Goal: Task Accomplishment & Management: Manage account settings

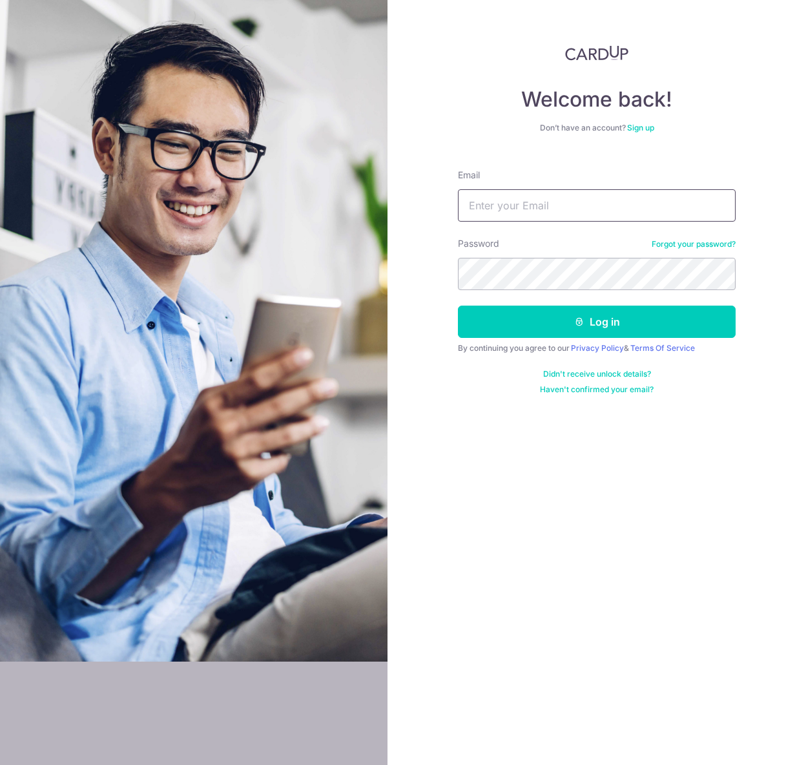
click at [629, 198] on input "Email" at bounding box center [597, 205] width 278 height 32
type input "[EMAIL_ADDRESS][DOMAIN_NAME]"
click at [458, 306] on button "Log in" at bounding box center [597, 322] width 278 height 32
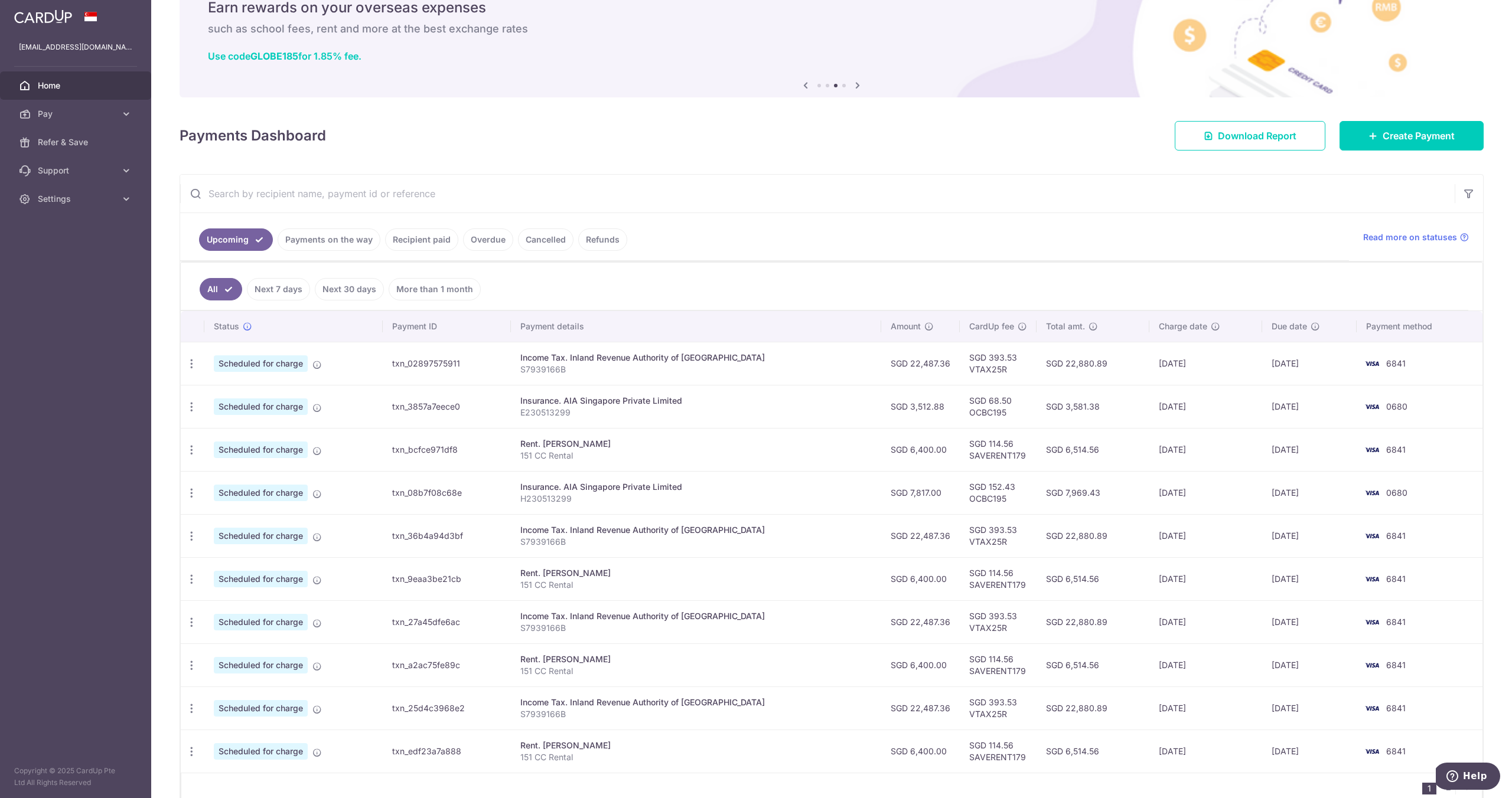
scroll to position [114, 0]
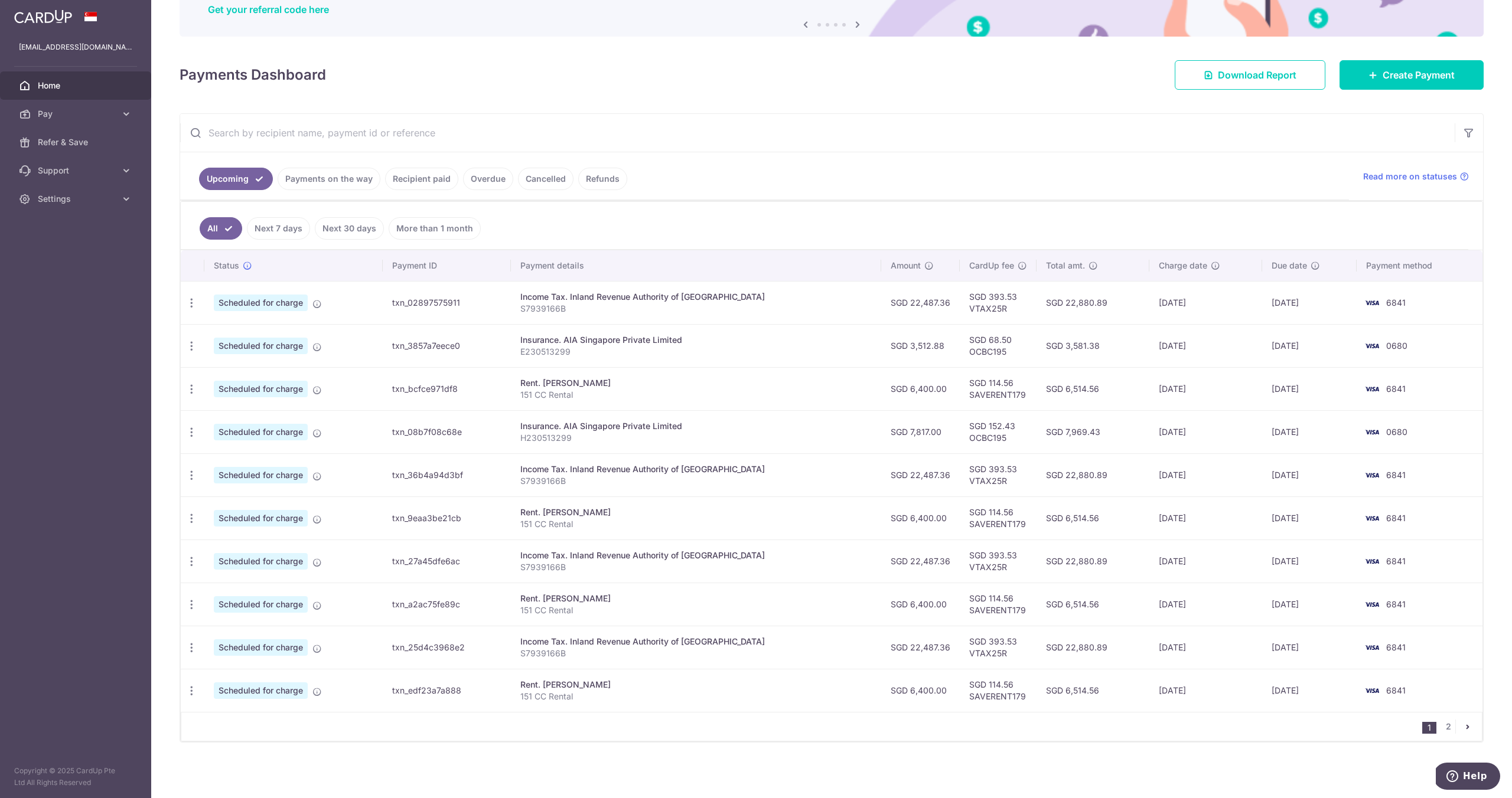
click at [737, 698] on icon "pager" at bounding box center [1467, 727] width 9 height 9
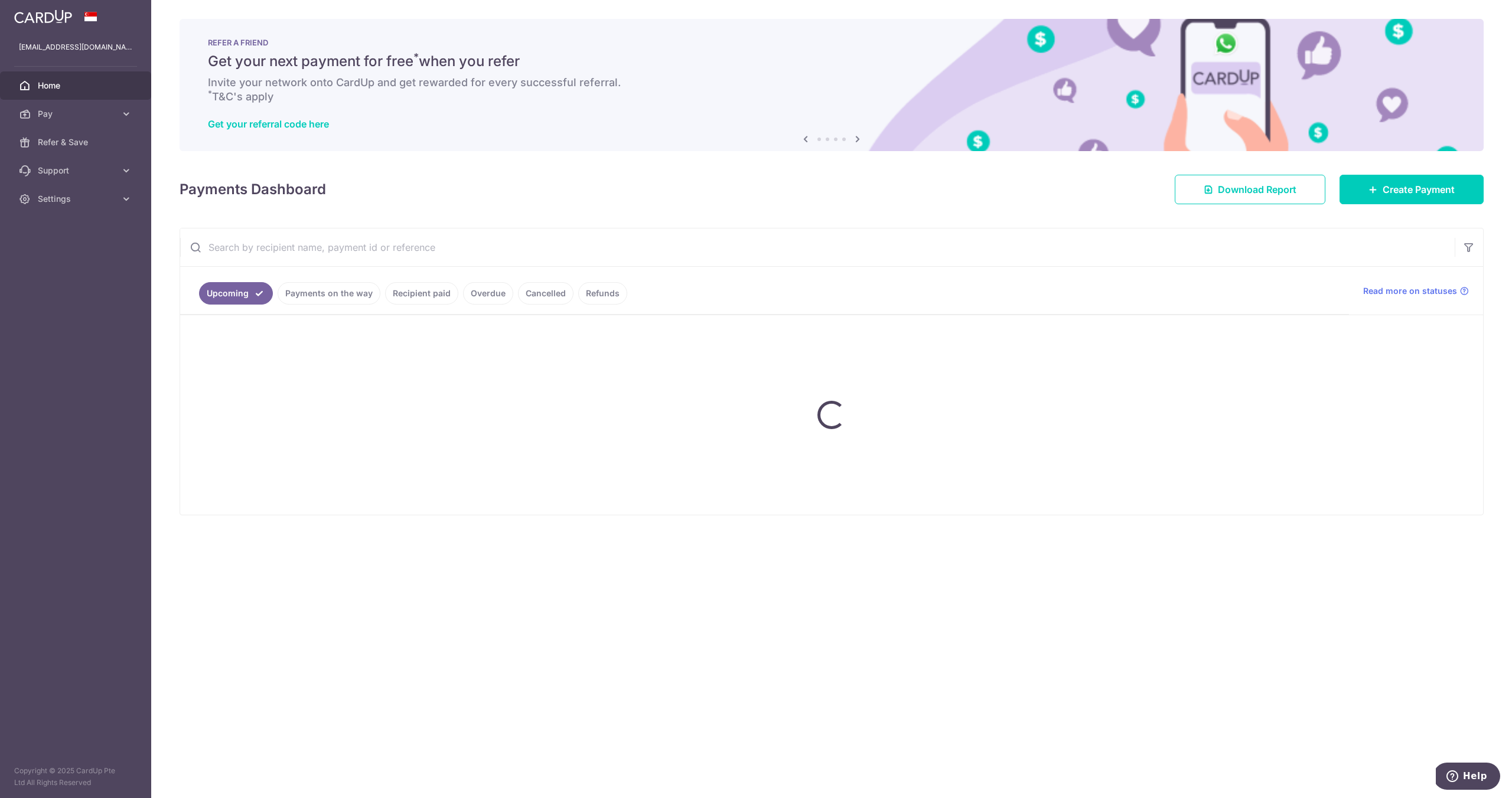
scroll to position [0, 0]
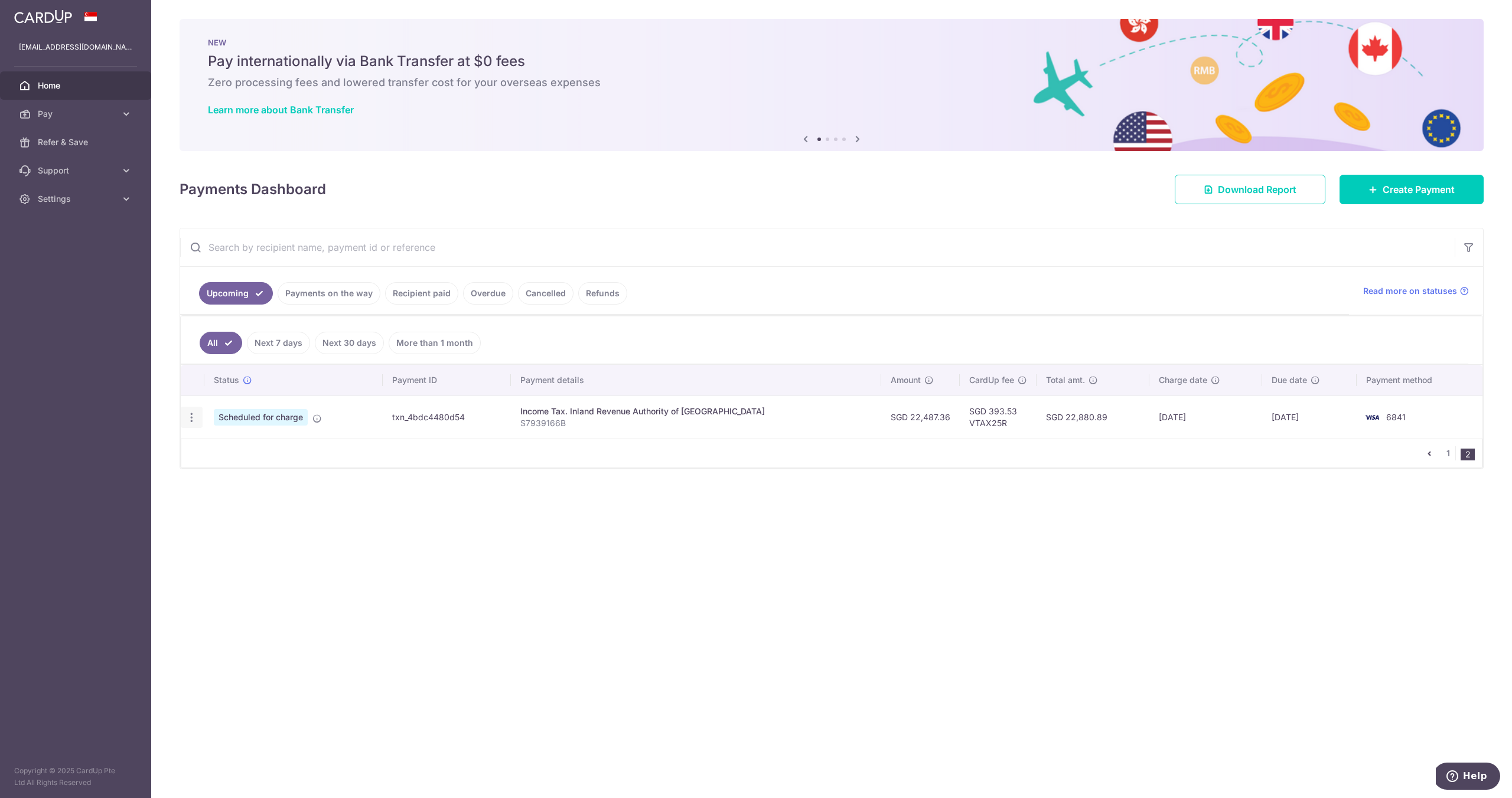
click at [193, 416] on icon "button" at bounding box center [192, 418] width 13 height 13
click at [245, 481] on span "Cancel payment" at bounding box center [254, 479] width 80 height 15
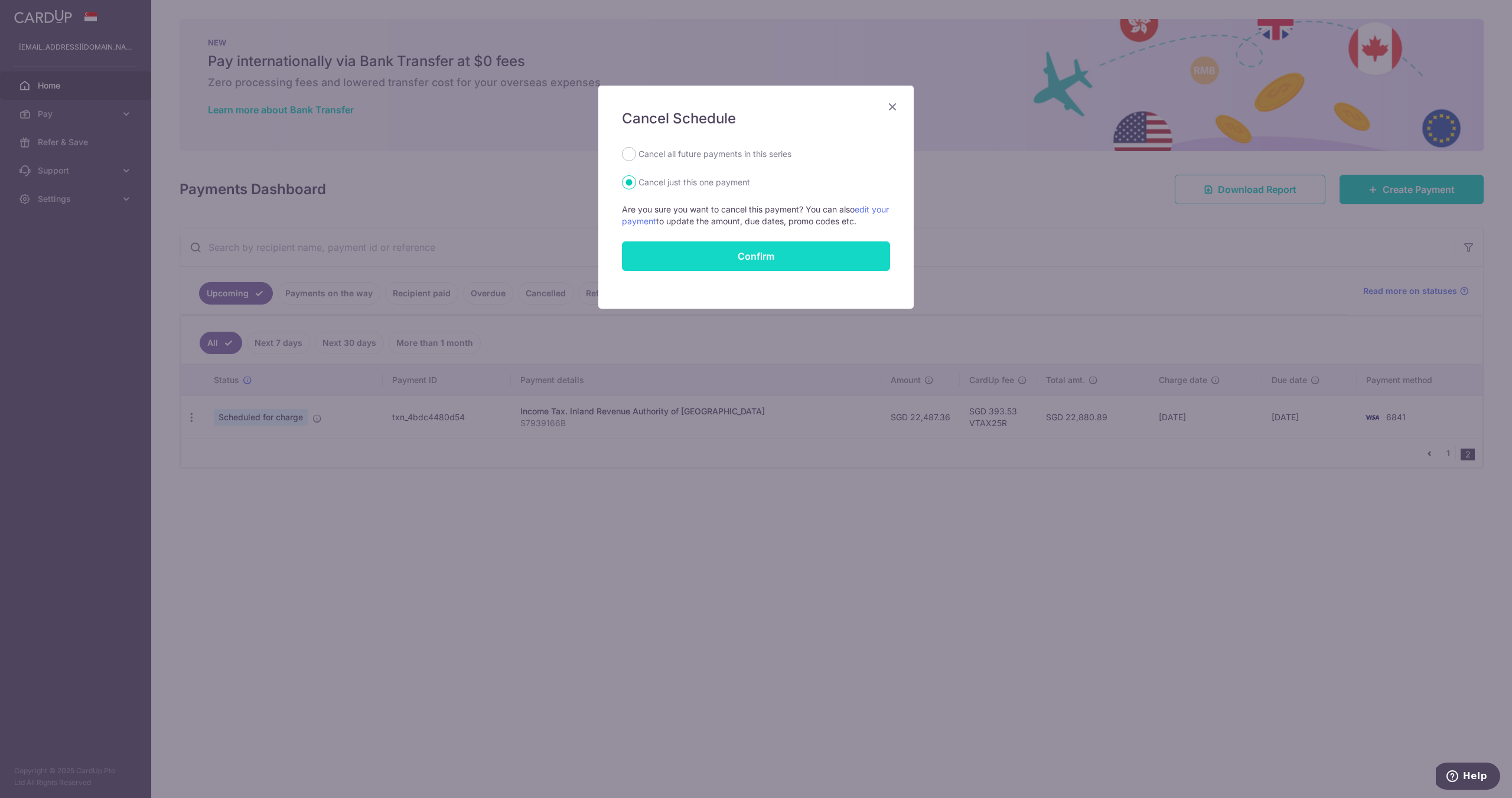
click at [723, 261] on button "Confirm" at bounding box center [755, 256] width 268 height 29
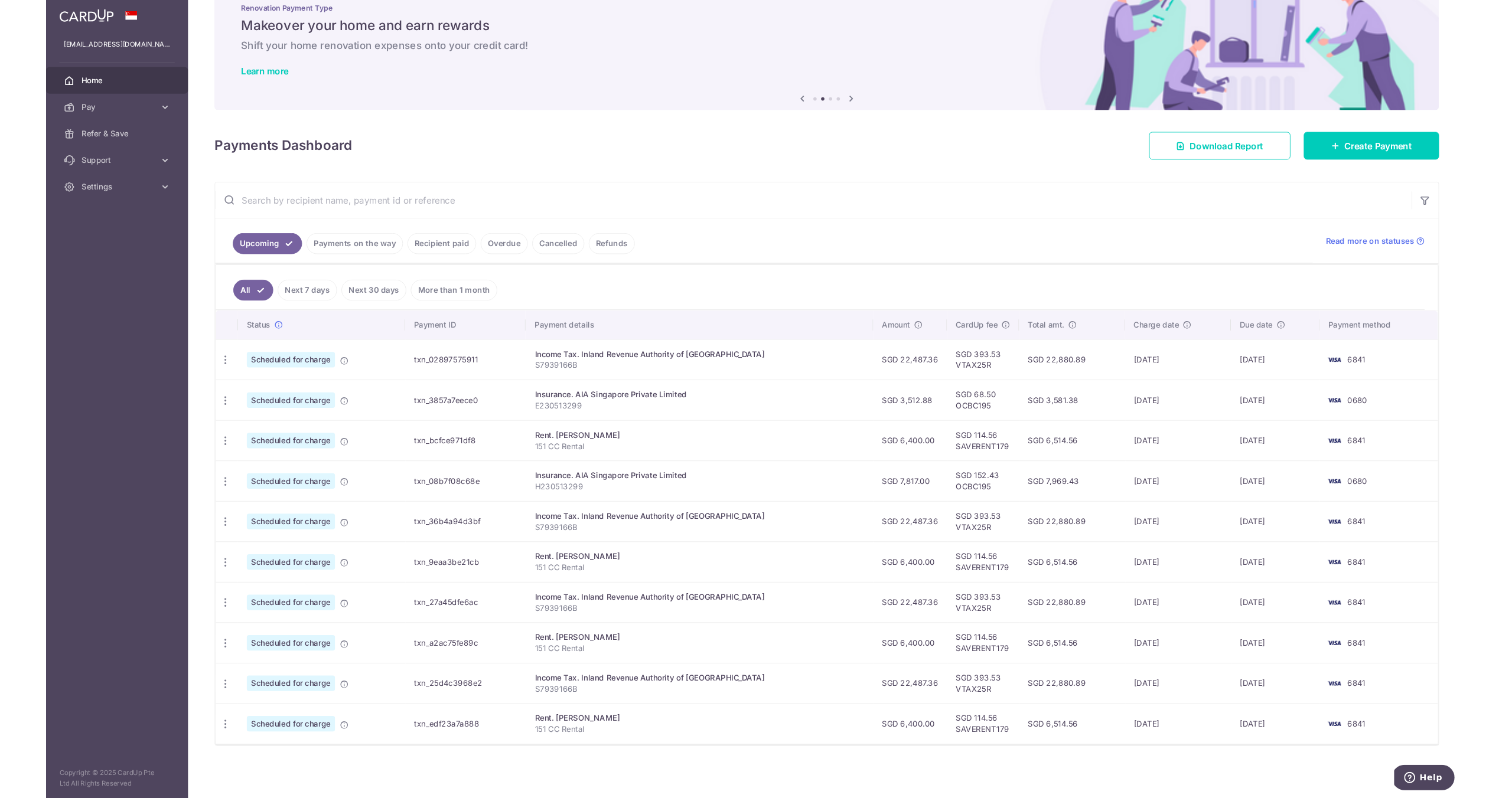
scroll to position [86, 0]
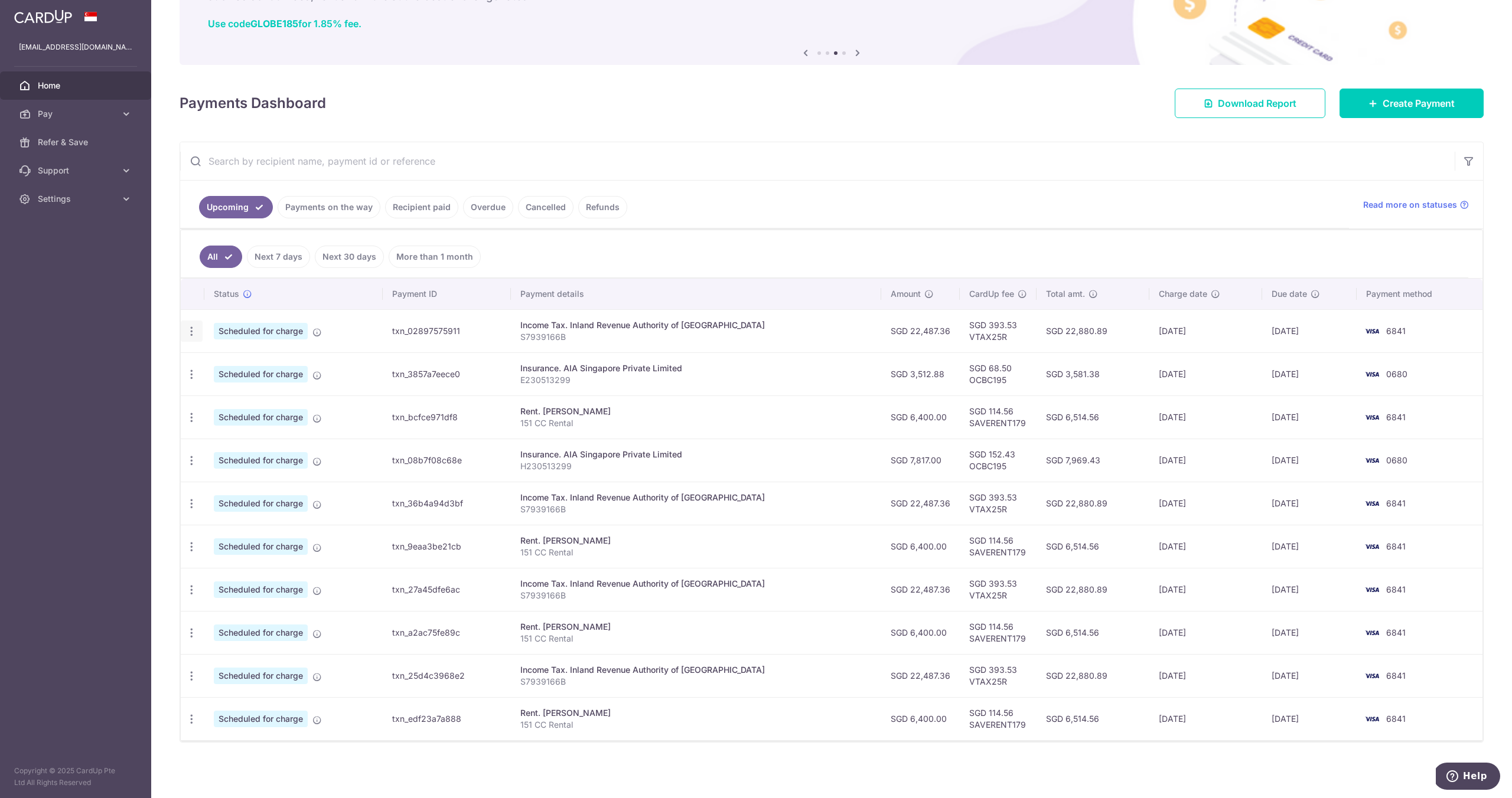
click at [193, 331] on icon "button" at bounding box center [192, 332] width 13 height 13
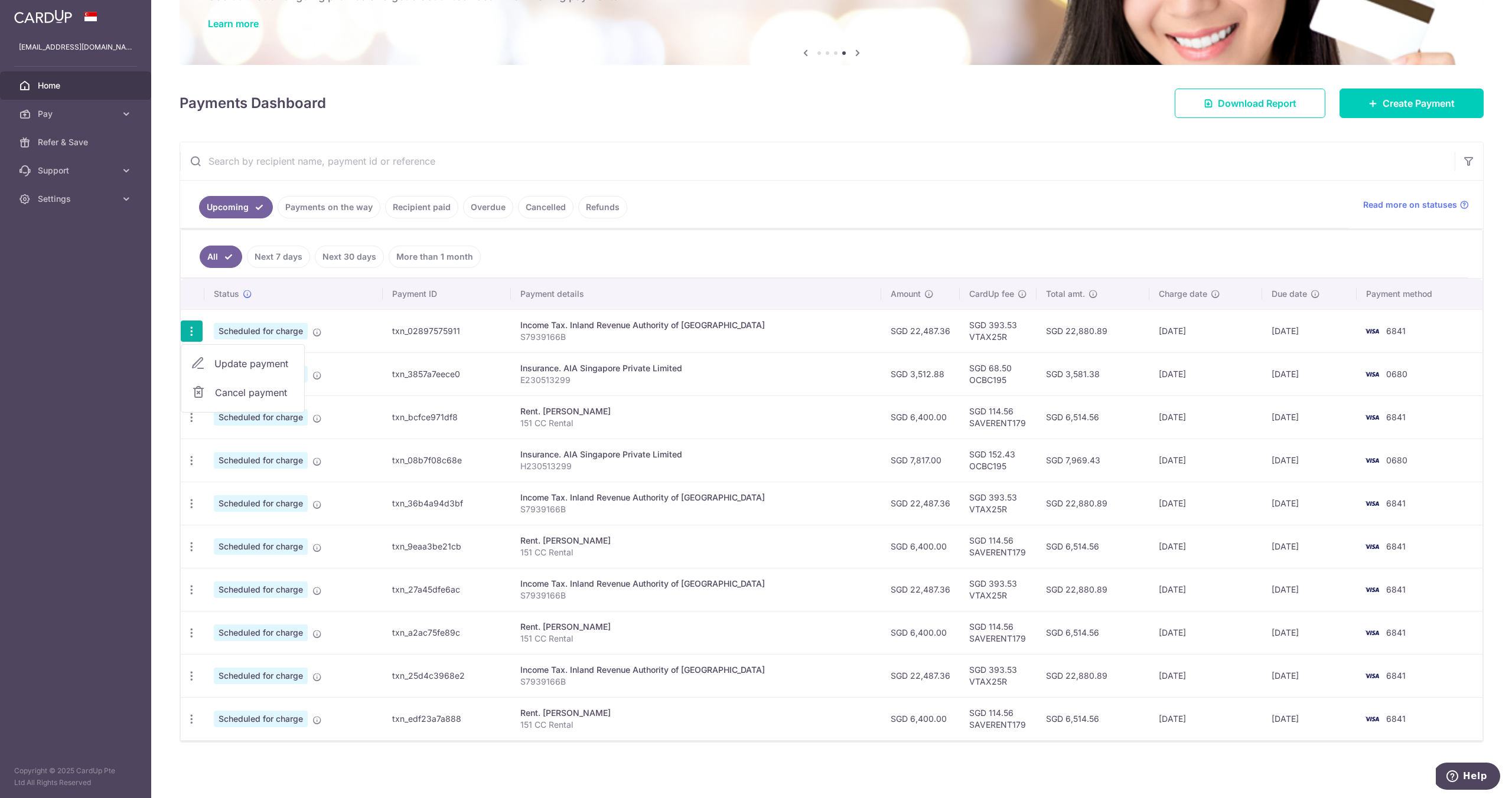
click at [221, 396] on span "Cancel payment" at bounding box center [254, 393] width 80 height 15
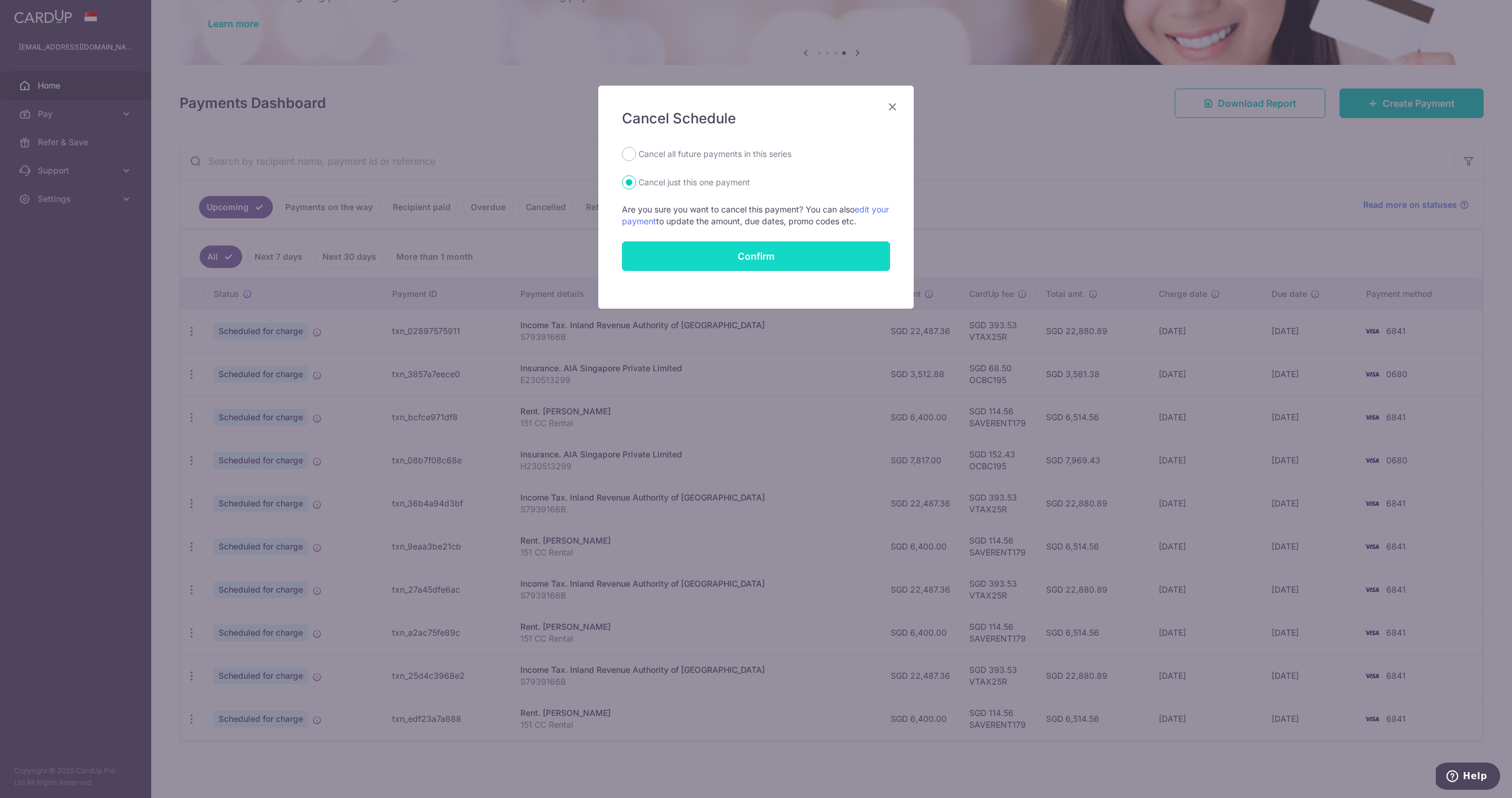
click at [708, 260] on button "Confirm" at bounding box center [755, 256] width 268 height 29
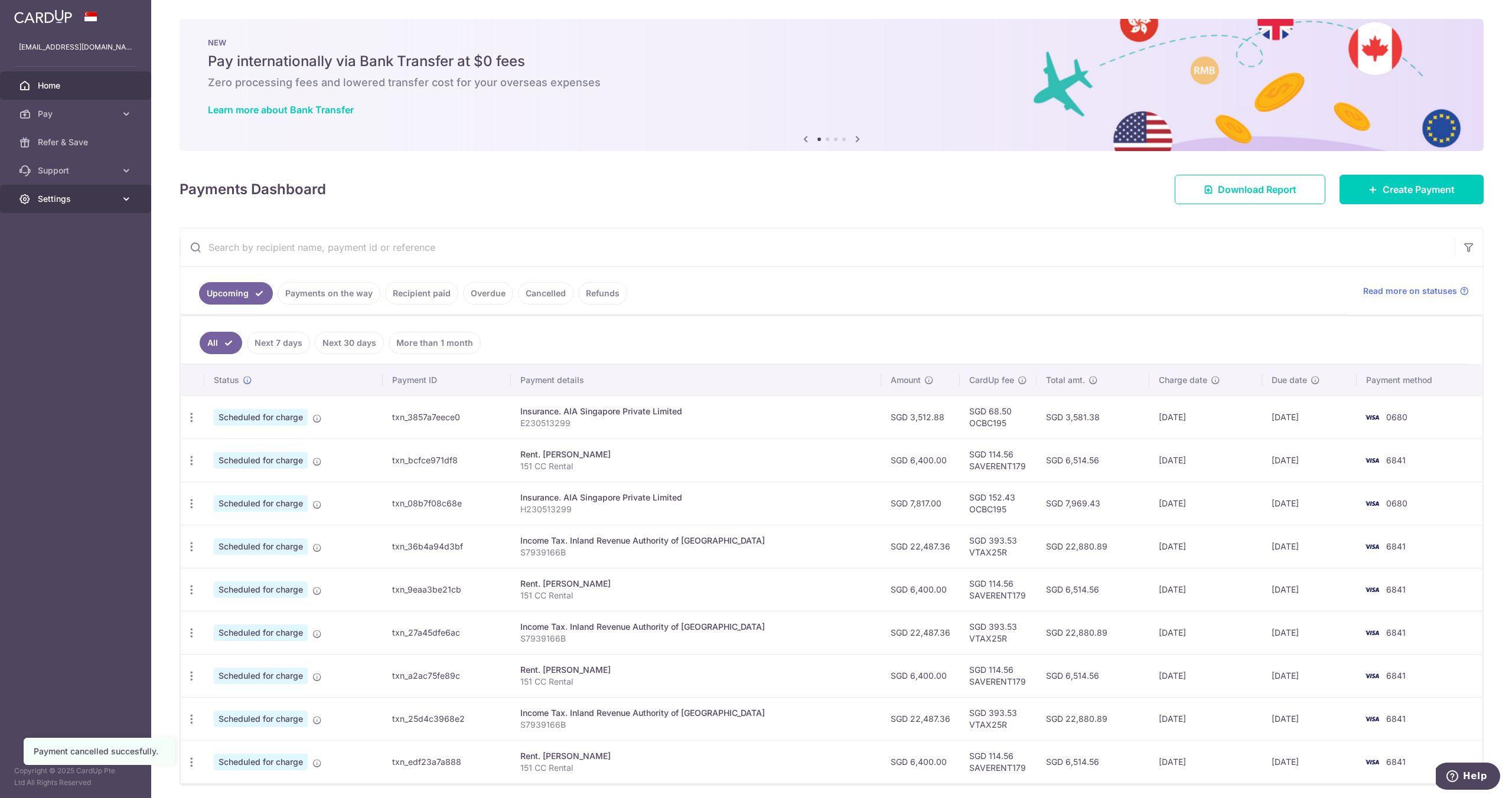
click at [56, 202] on span "Settings" at bounding box center [76, 198] width 78 height 12
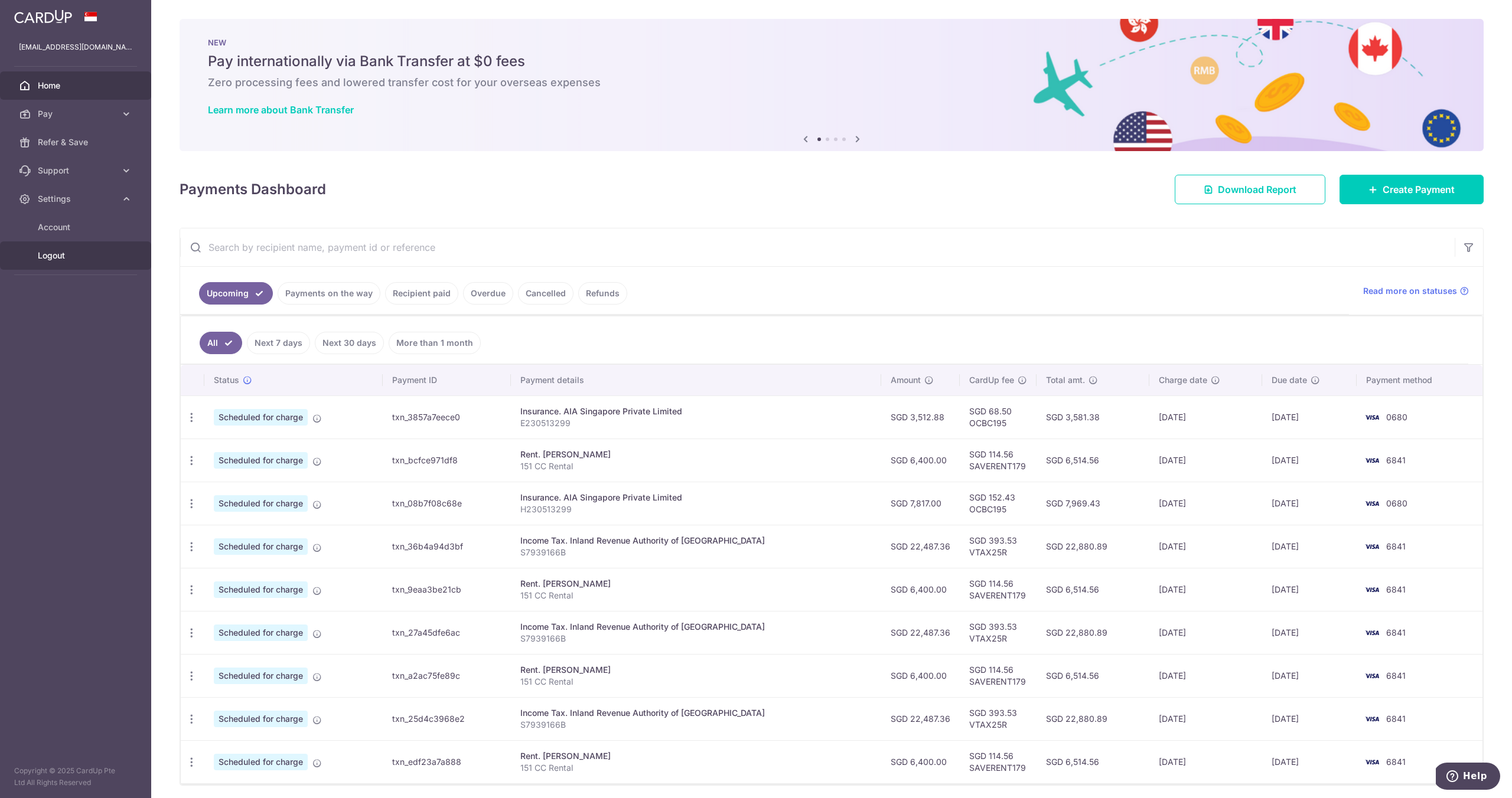
click at [56, 261] on span "Logout" at bounding box center [76, 255] width 78 height 12
